Goal: Task Accomplishment & Management: Use online tool/utility

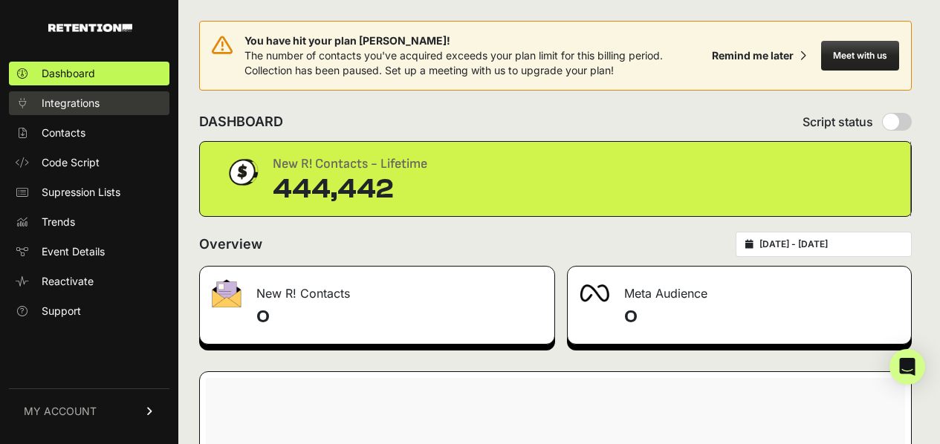
click at [52, 106] on span "Integrations" at bounding box center [71, 103] width 58 height 15
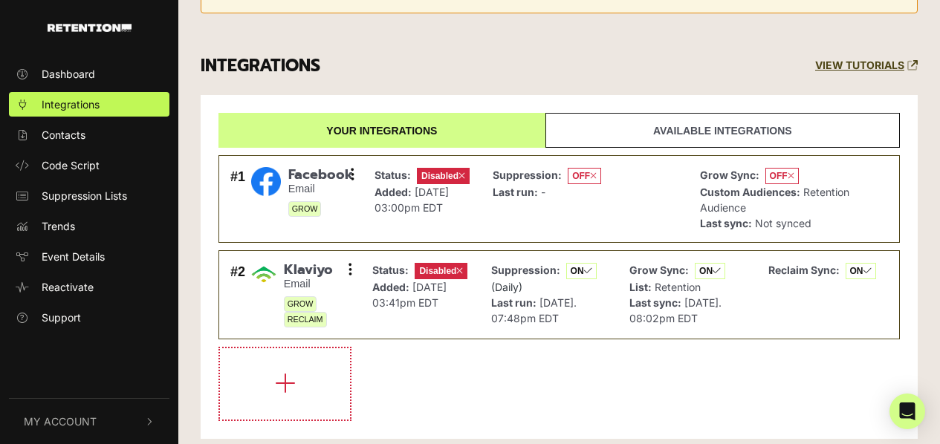
scroll to position [135, 0]
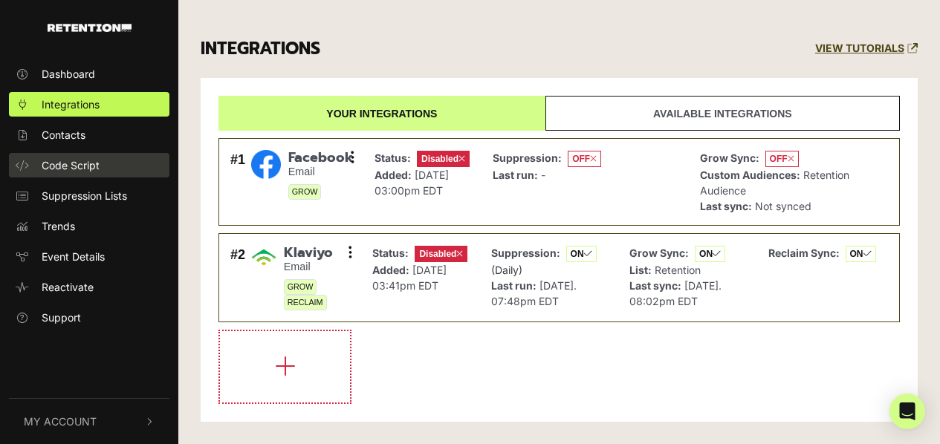
click at [94, 166] on span "Code Script" at bounding box center [71, 166] width 58 height 16
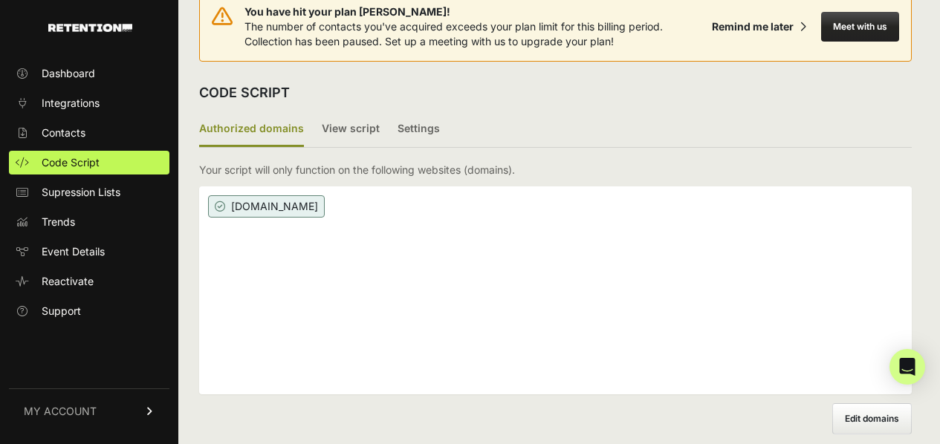
scroll to position [40, 0]
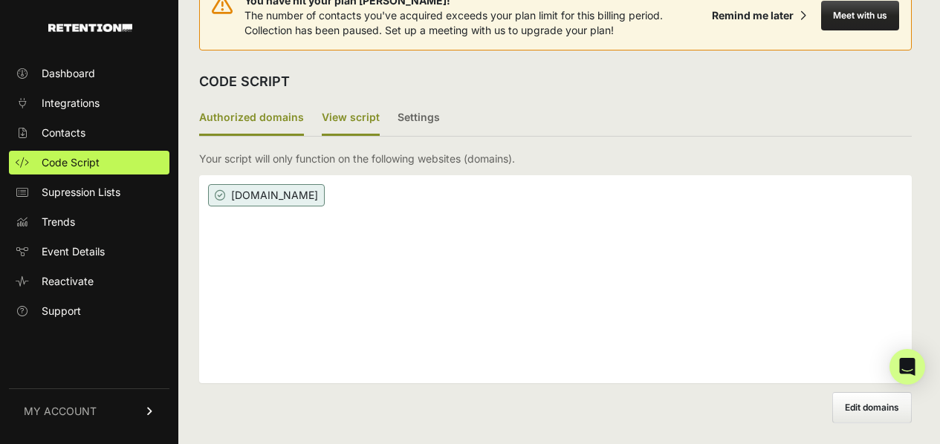
click at [348, 111] on label "View script" at bounding box center [351, 118] width 58 height 35
click at [0, 0] on input "View script" at bounding box center [0, 0] width 0 height 0
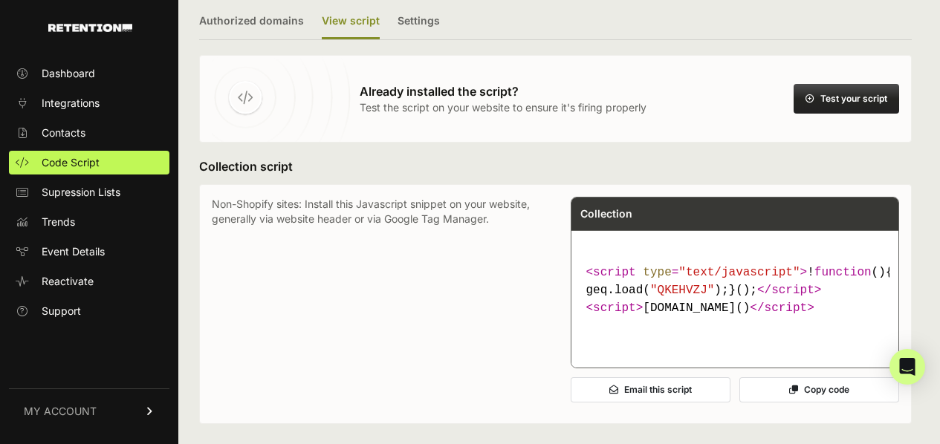
scroll to position [145, 0]
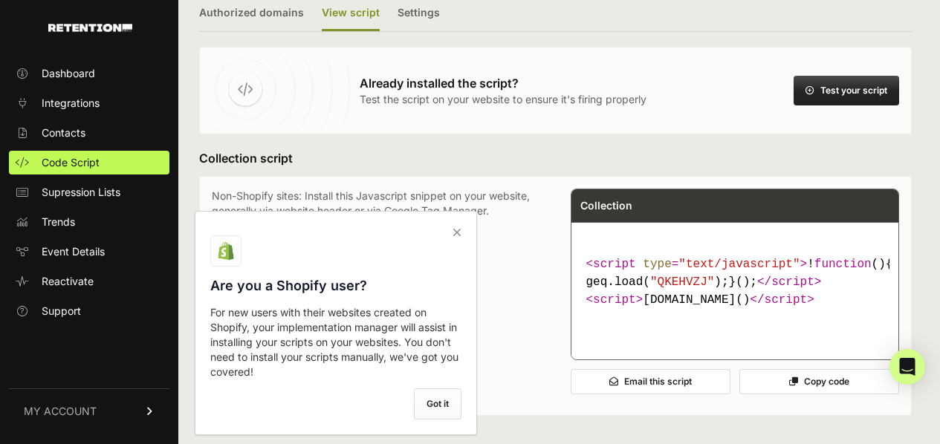
click at [457, 227] on icon at bounding box center [457, 233] width 21 height 24
click at [0, 0] on input "checkbox" at bounding box center [0, 0] width 0 height 0
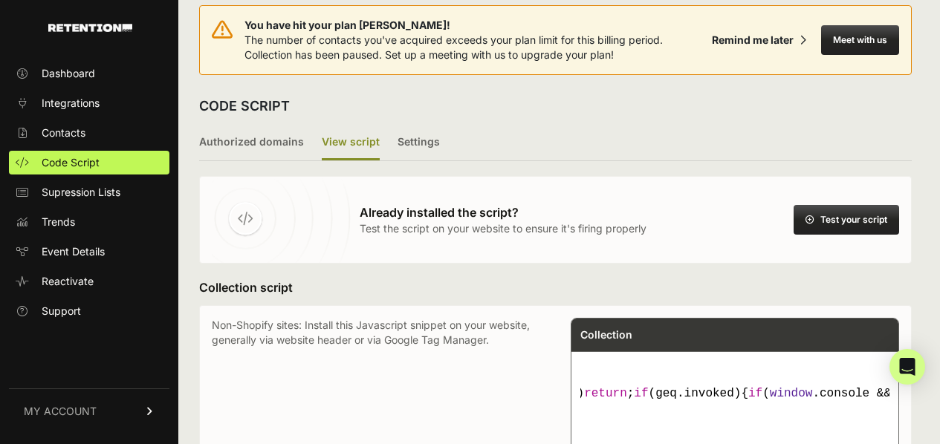
scroll to position [0, 0]
